Goal: Task Accomplishment & Management: Manage account settings

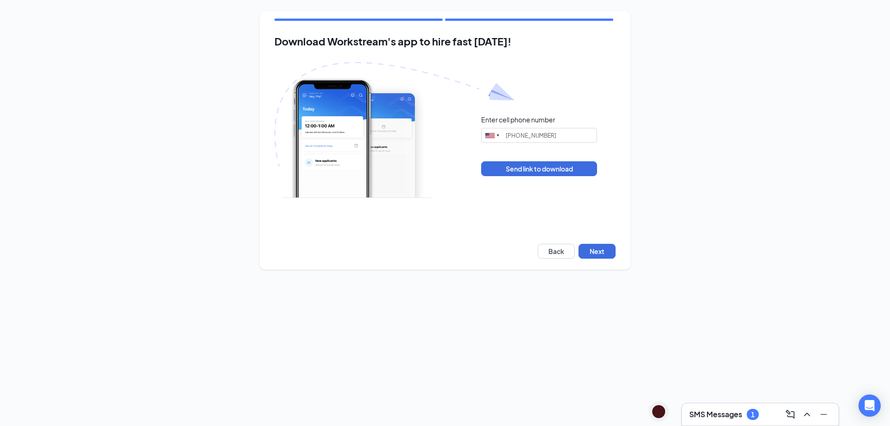
type input "[PHONE_NUMBER]"
click at [610, 252] on button "Next" at bounding box center [597, 251] width 37 height 15
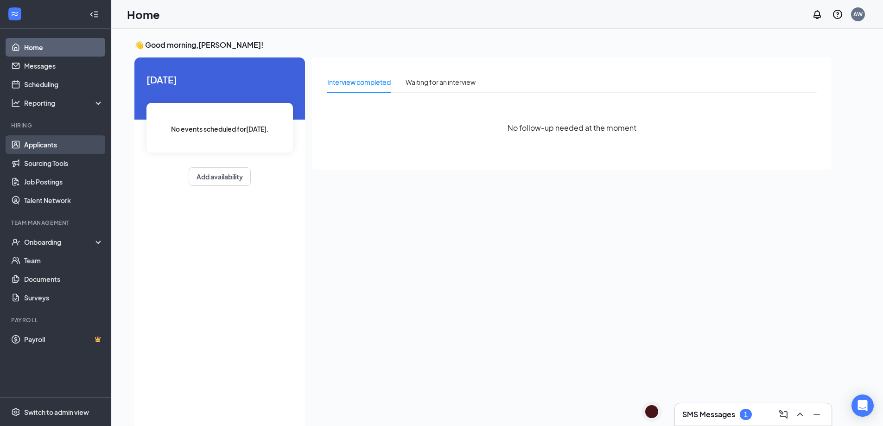
click at [58, 144] on link "Applicants" at bounding box center [63, 144] width 79 height 19
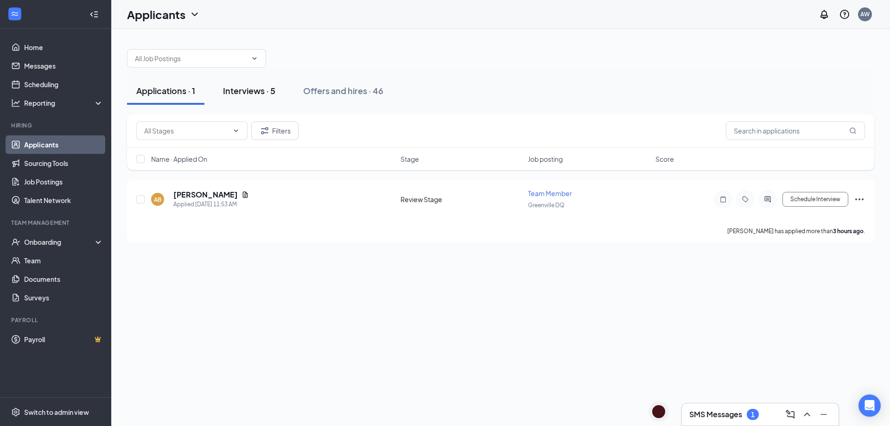
click at [273, 81] on button "Interviews · 5" at bounding box center [249, 91] width 71 height 28
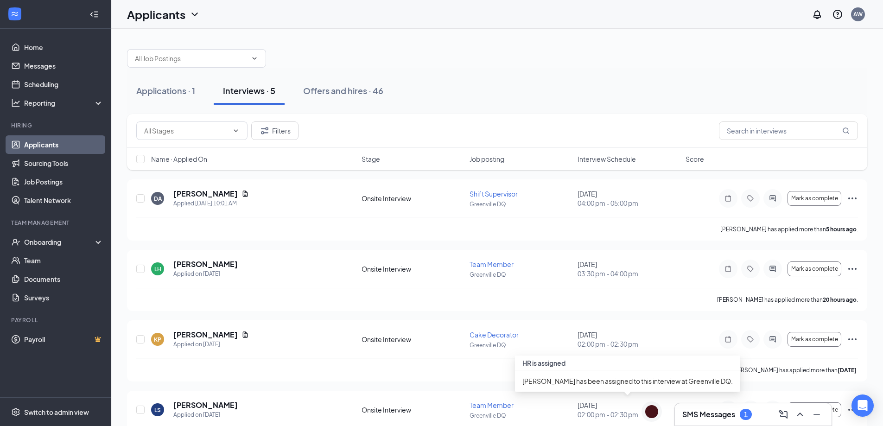
click at [720, 424] on div "SMS Messages 1" at bounding box center [753, 414] width 157 height 22
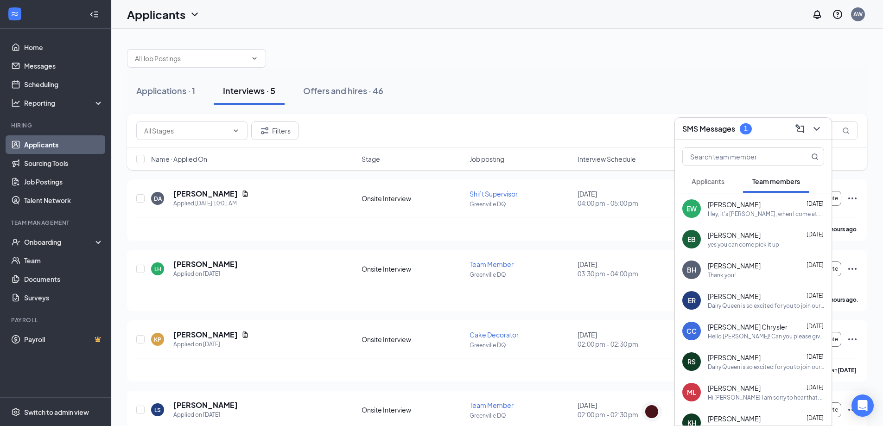
click at [723, 177] on span "Applicants" at bounding box center [708, 181] width 33 height 8
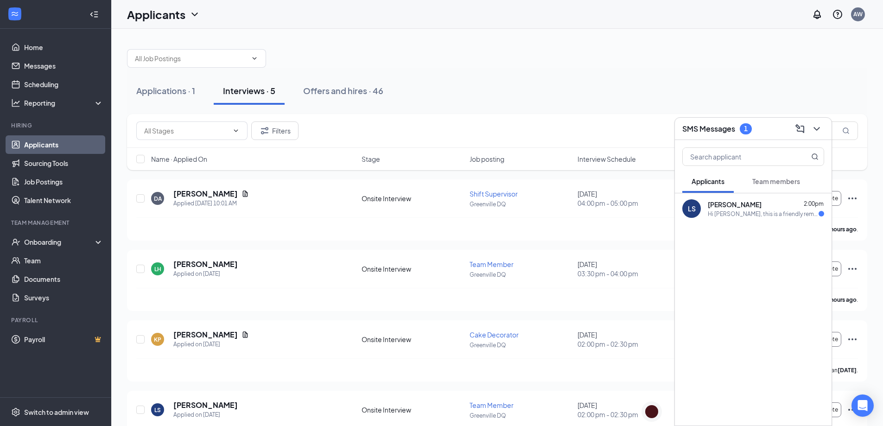
click at [728, 79] on div "Applications · 1 Interviews · 5 Offers and hires · 46" at bounding box center [497, 91] width 741 height 28
click at [748, 129] on div "1" at bounding box center [746, 129] width 4 height 8
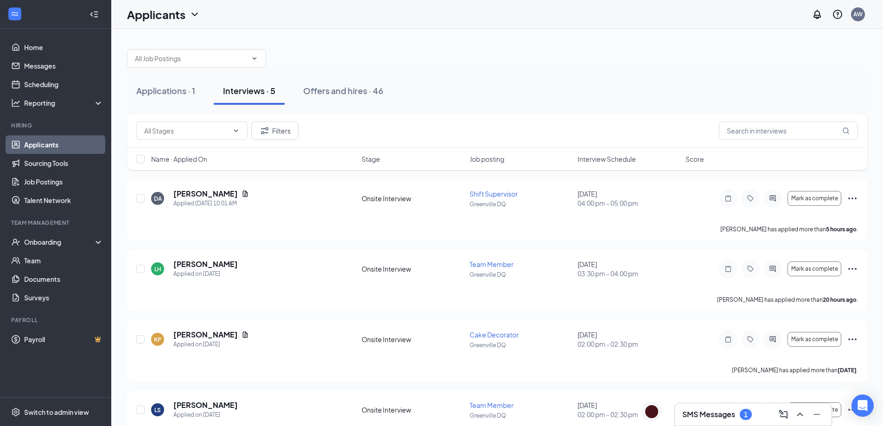
click at [750, 414] on div "1" at bounding box center [746, 414] width 12 height 11
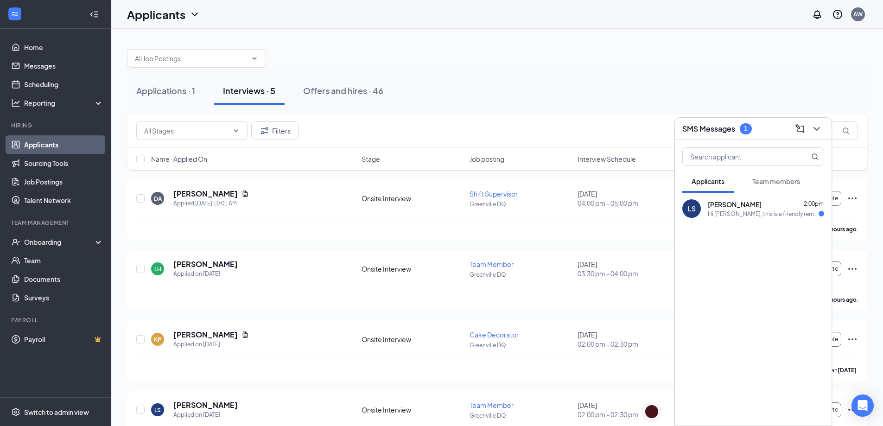
click at [744, 205] on span "[PERSON_NAME]" at bounding box center [735, 204] width 54 height 9
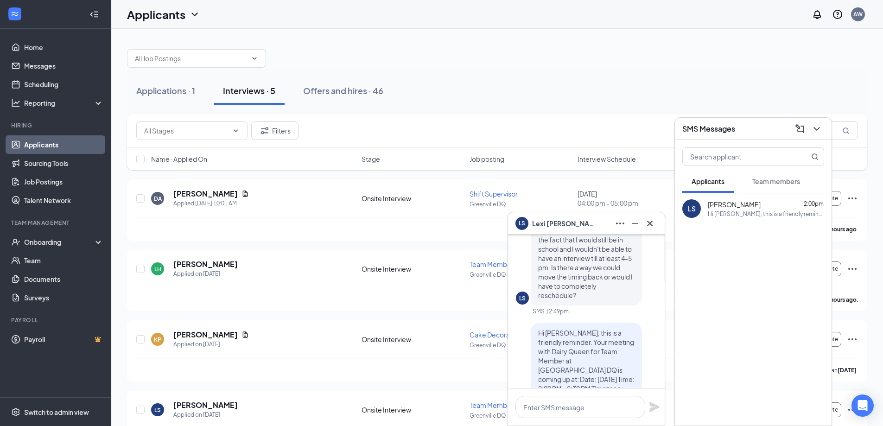
scroll to position [-139, 0]
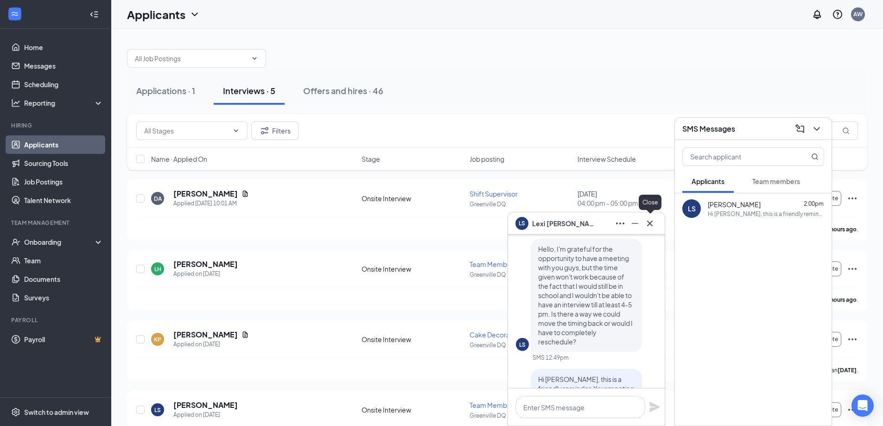
click at [656, 216] on div at bounding box center [650, 223] width 15 height 15
click at [755, 124] on div "SMS Messages" at bounding box center [754, 128] width 142 height 14
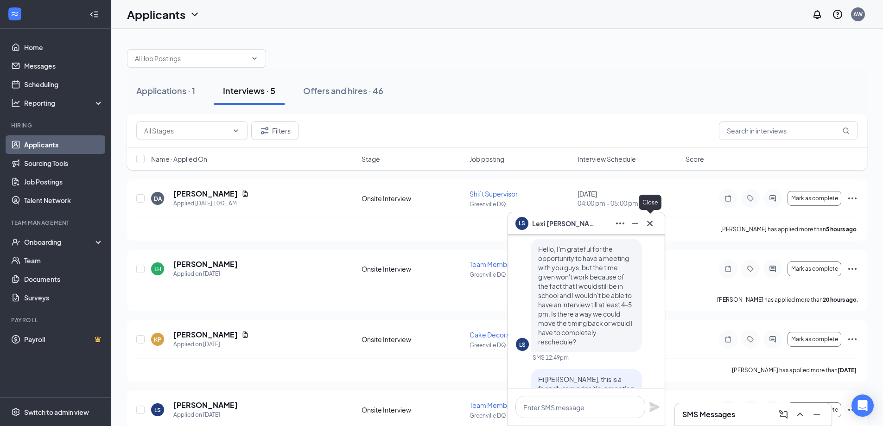
click at [644, 223] on button at bounding box center [650, 223] width 15 height 15
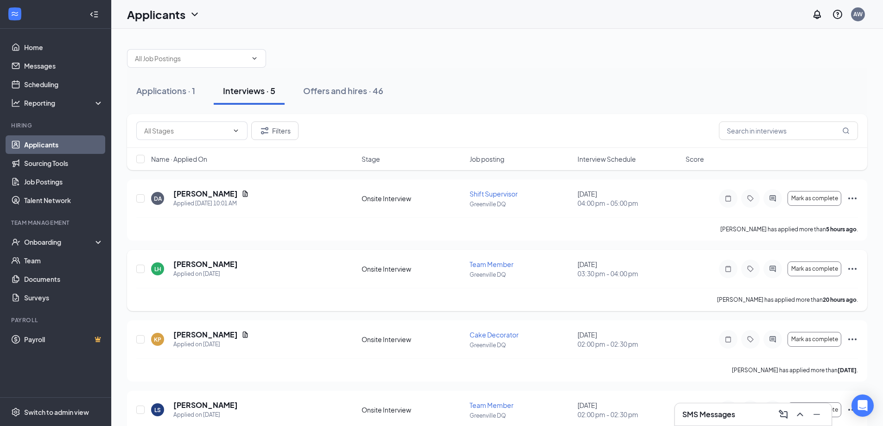
click at [854, 266] on icon "Ellipses" at bounding box center [852, 268] width 11 height 11
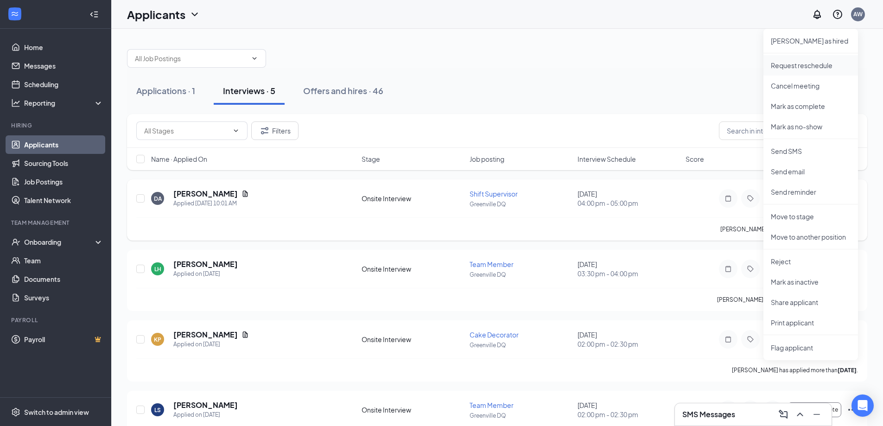
click at [805, 63] on p "Request reschedule" at bounding box center [811, 65] width 80 height 9
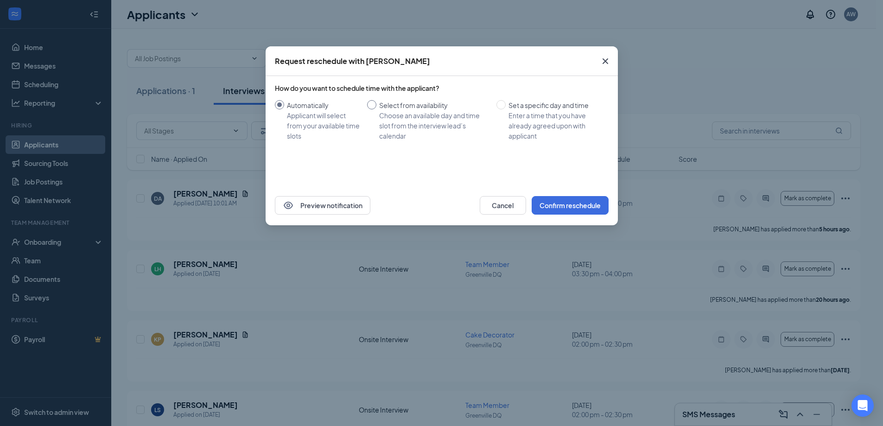
click at [449, 108] on div "Select from availability" at bounding box center [434, 105] width 110 height 10
click at [377, 108] on input "Select from availability Choose an available day and time slot from the intervi…" at bounding box center [371, 104] width 9 height 9
radio input "true"
radio input "false"
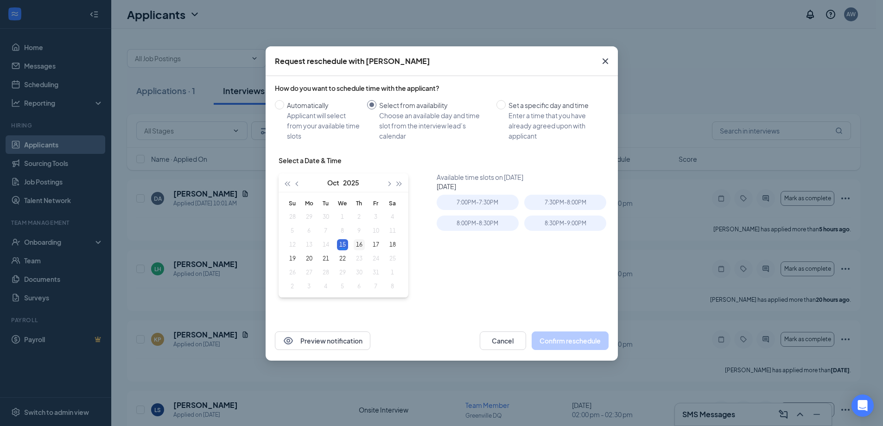
click at [363, 248] on div "16" at bounding box center [359, 244] width 11 height 11
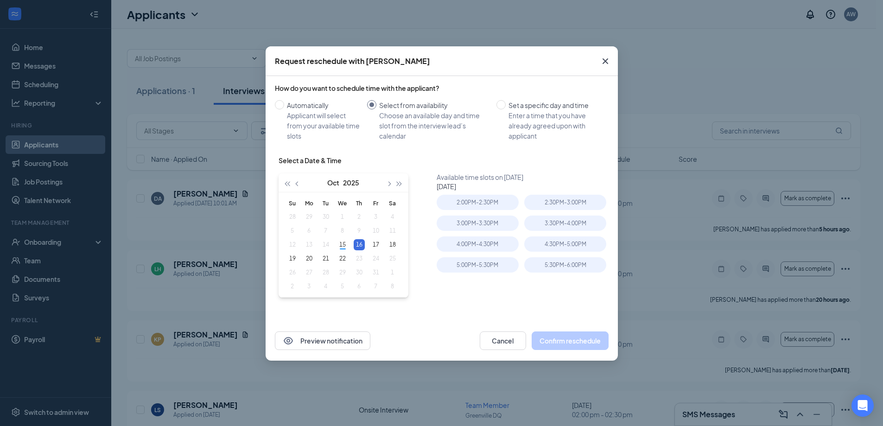
type input "[DATE]"
click at [543, 268] on div "5:30PM - 6:00PM" at bounding box center [565, 264] width 82 height 15
click at [561, 344] on button "Confirm reschedule" at bounding box center [570, 341] width 77 height 19
